Goal: Task Accomplishment & Management: Manage account settings

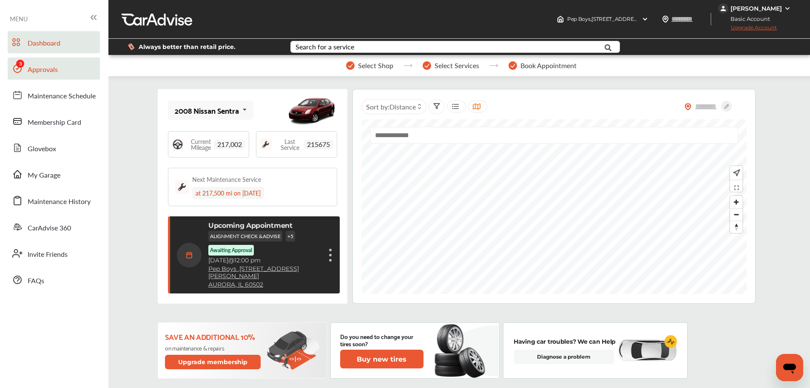
click at [40, 66] on span "Approvals" at bounding box center [43, 69] width 30 height 11
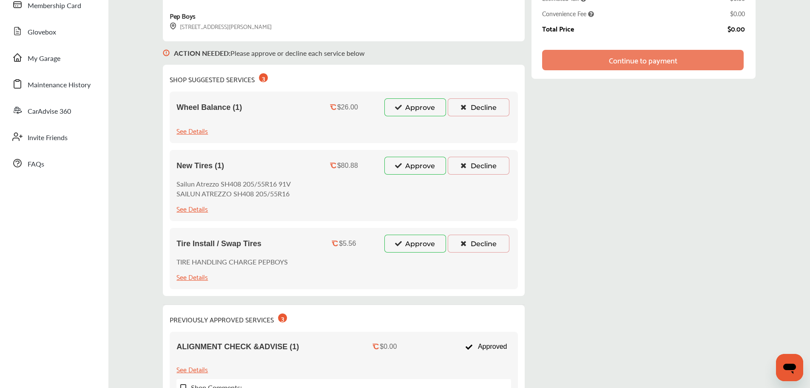
scroll to position [72, 0]
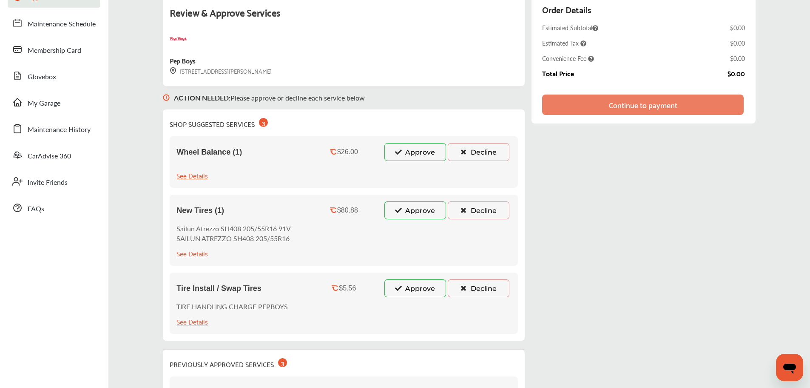
click at [417, 156] on button "Approve" at bounding box center [416, 152] width 62 height 18
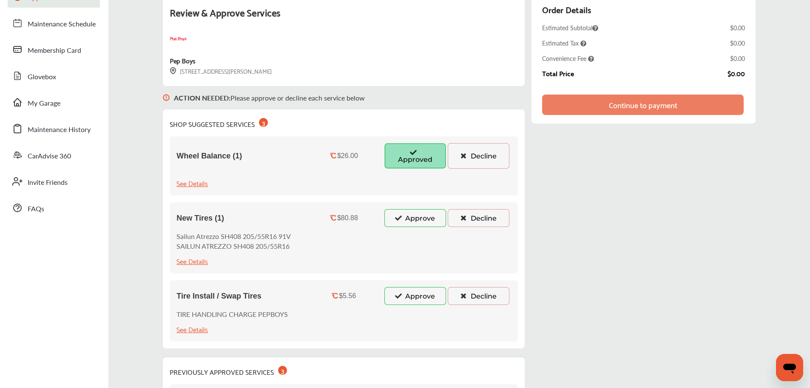
click at [425, 214] on button "Approve" at bounding box center [416, 218] width 62 height 18
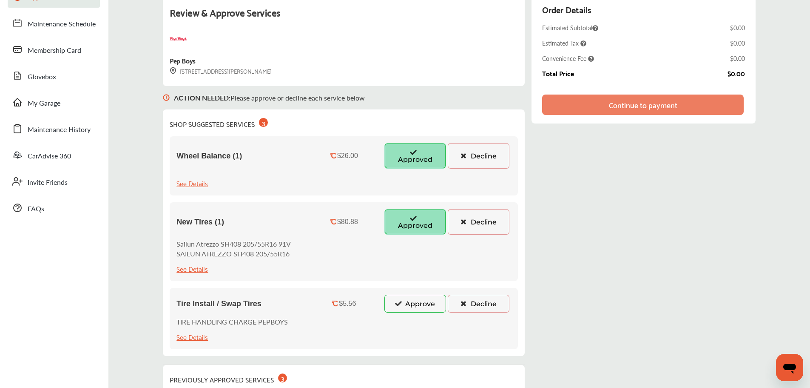
click at [427, 311] on button "Approve" at bounding box center [416, 303] width 62 height 18
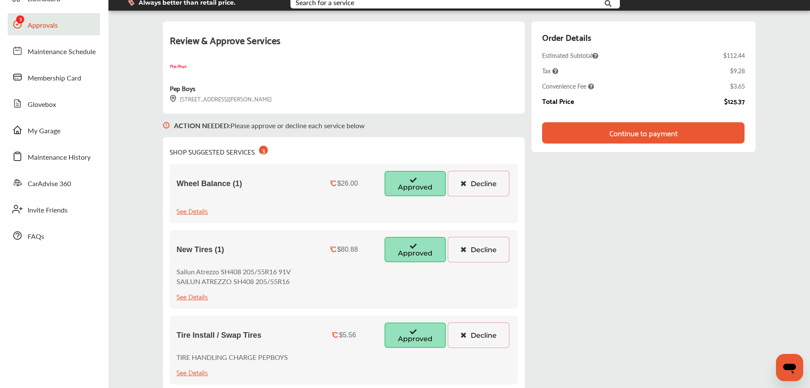
scroll to position [29, 0]
